Goal: Share content

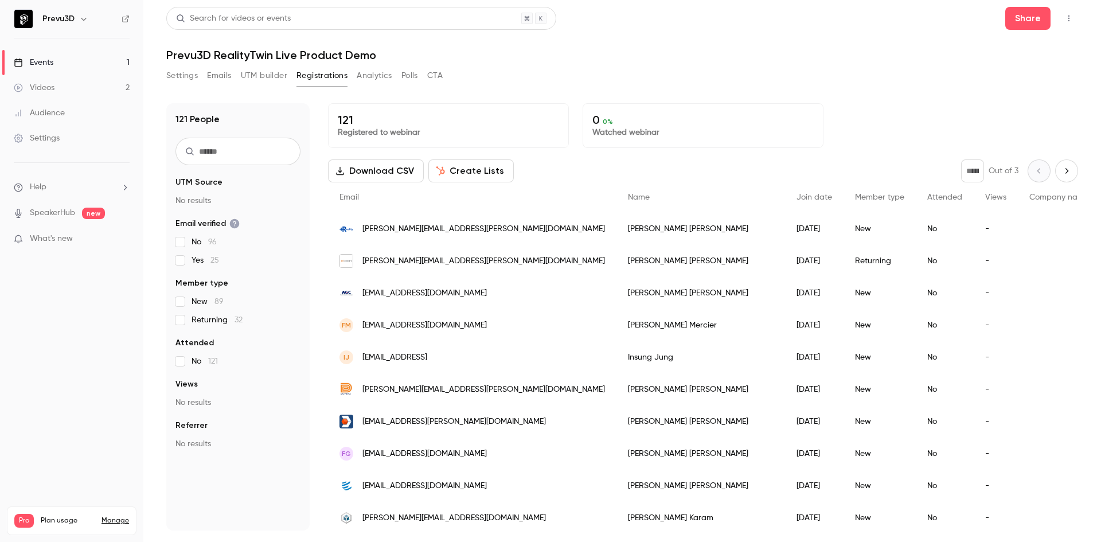
click at [41, 64] on div "Events" at bounding box center [34, 62] width 40 height 11
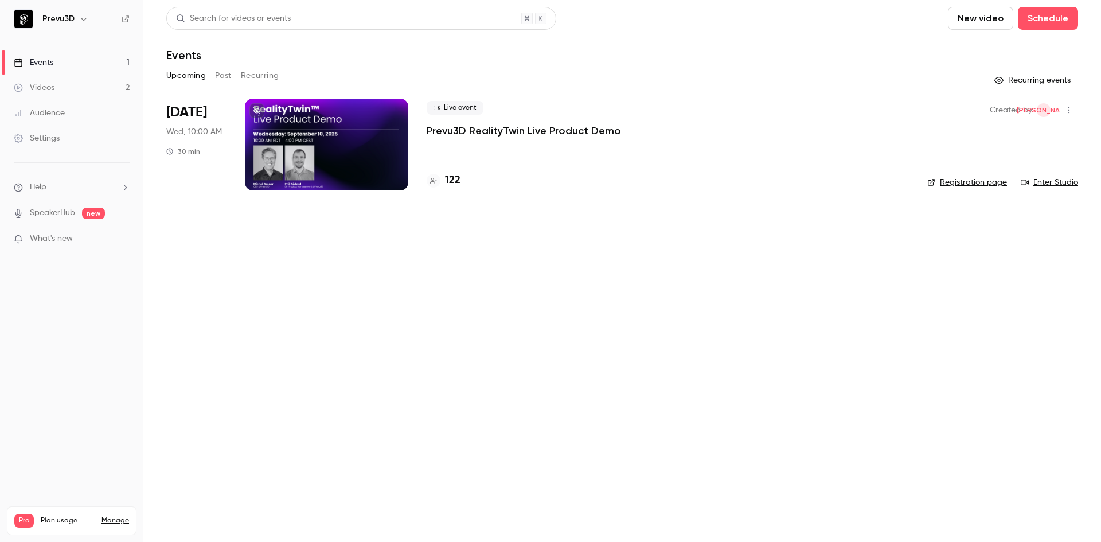
click at [374, 127] on div at bounding box center [326, 145] width 163 height 92
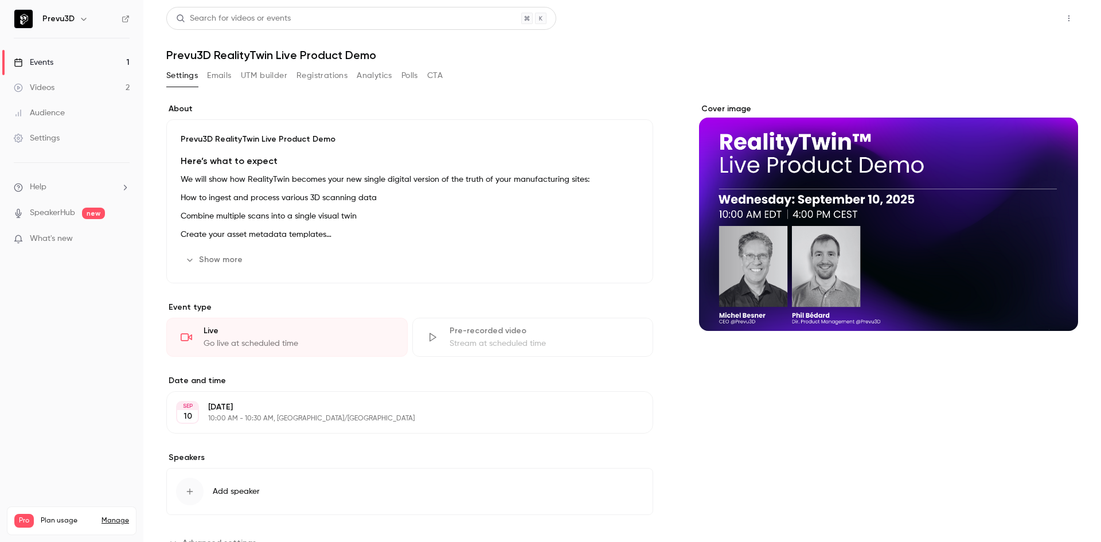
click at [1022, 14] on button "Share" at bounding box center [1027, 18] width 45 height 23
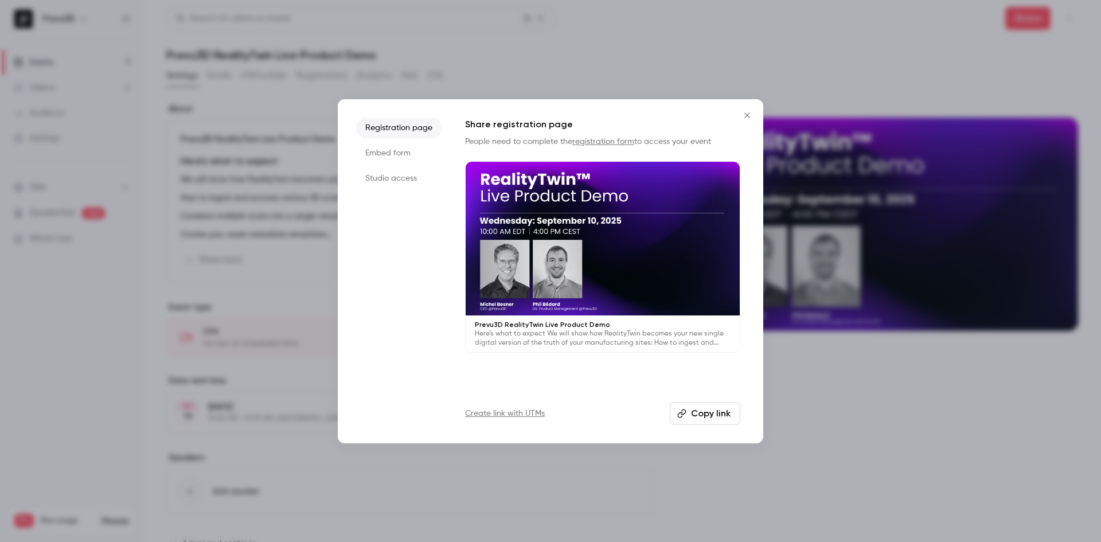
click at [698, 411] on button "Copy link" at bounding box center [705, 413] width 71 height 23
click at [745, 112] on icon "Close" at bounding box center [747, 115] width 14 height 9
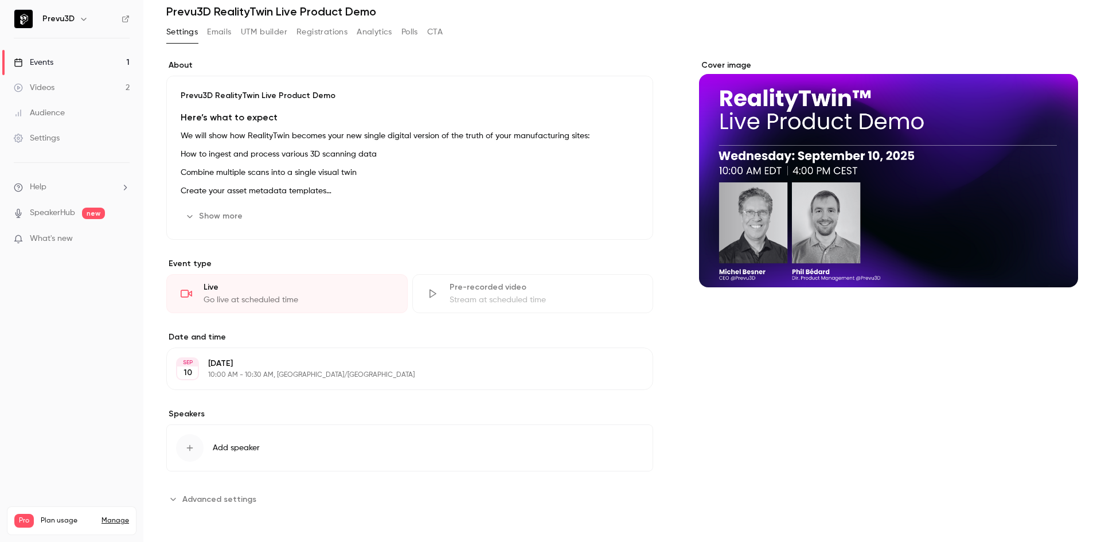
scroll to position [44, 0]
click at [222, 212] on button "Show more" at bounding box center [215, 215] width 69 height 18
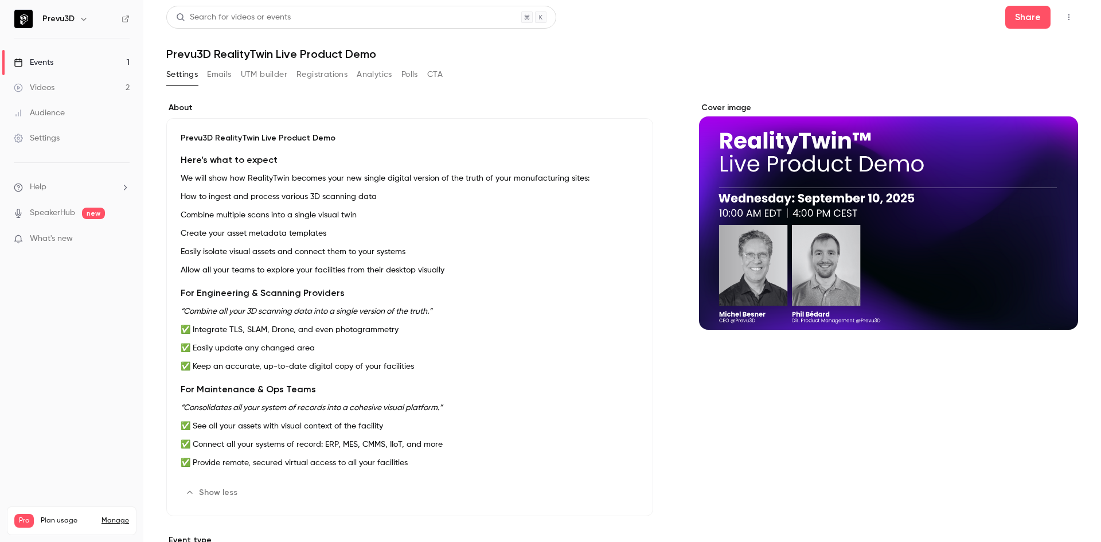
scroll to position [0, 0]
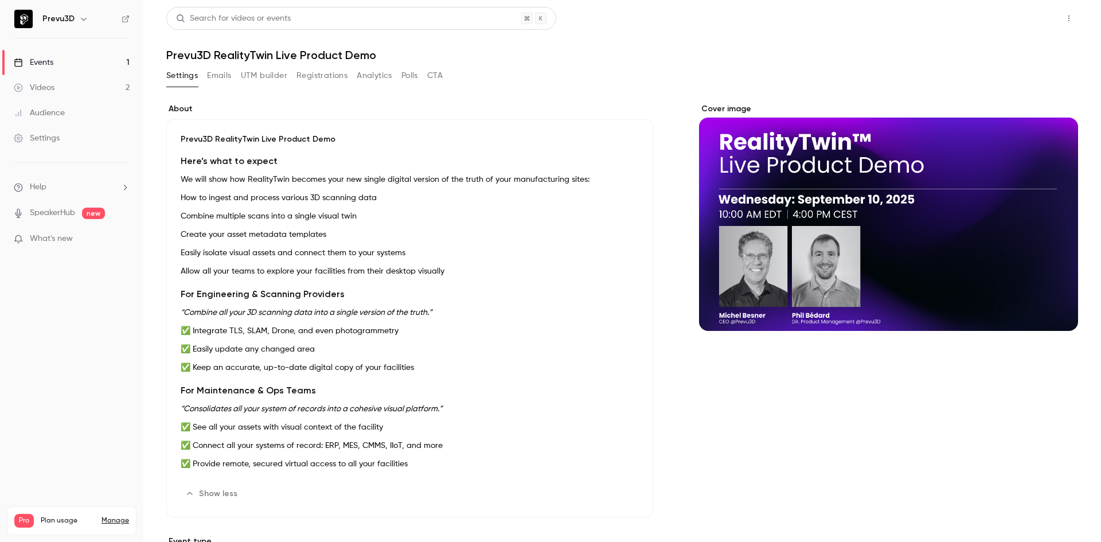
click at [1014, 21] on button "Share" at bounding box center [1027, 18] width 45 height 23
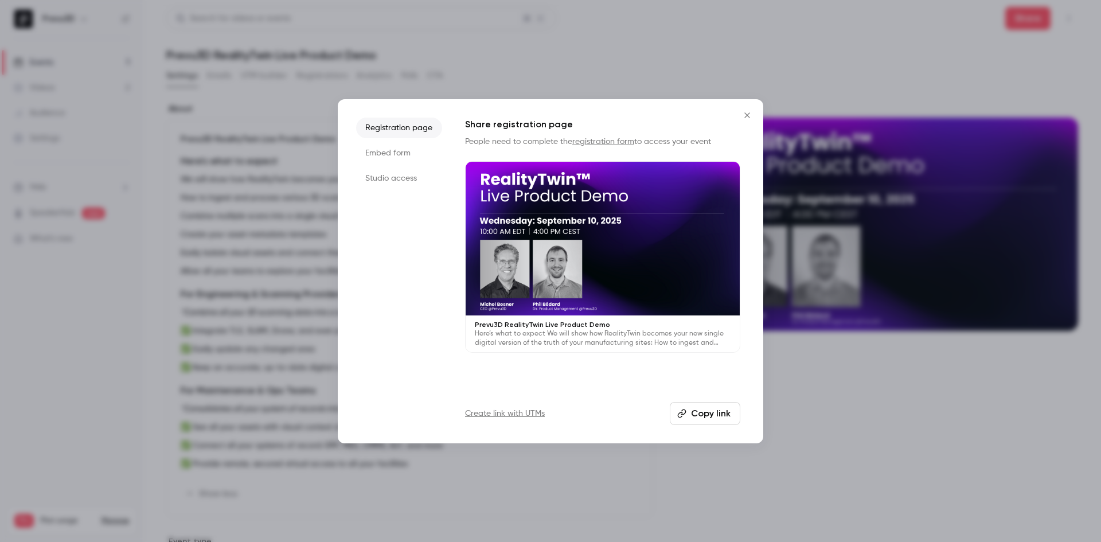
click at [700, 414] on button "Copy link" at bounding box center [705, 413] width 71 height 23
click at [748, 114] on icon "Close" at bounding box center [746, 114] width 5 height 5
